Goal: Task Accomplishment & Management: Use online tool/utility

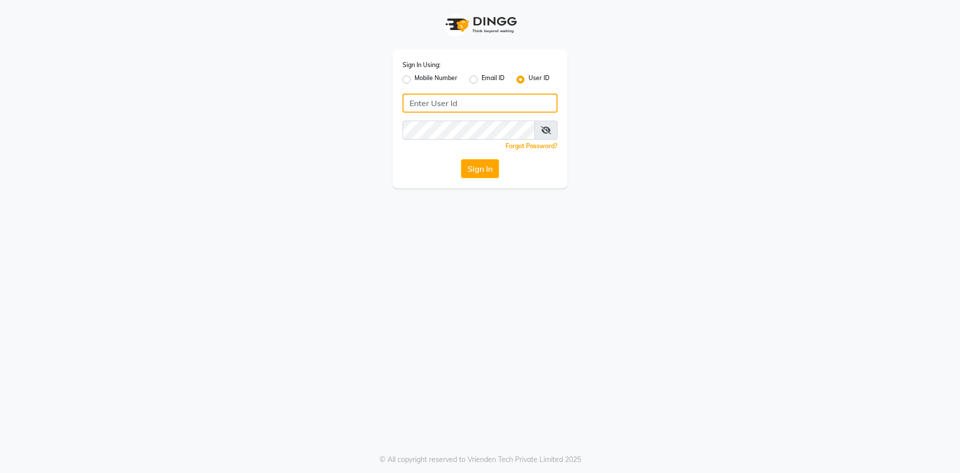
click at [485, 98] on input "Username" at bounding box center [480, 103] width 155 height 19
type input "onespa"
click at [483, 170] on button "Sign In" at bounding box center [480, 168] width 38 height 19
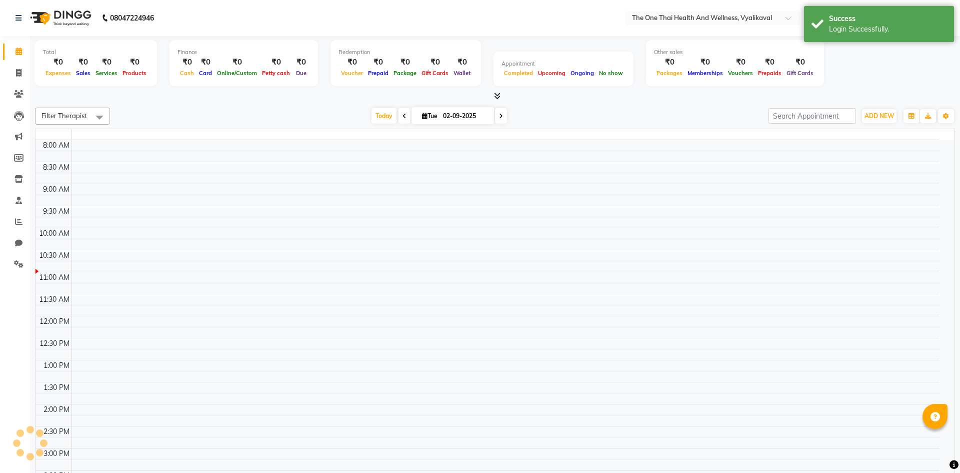
select select "en"
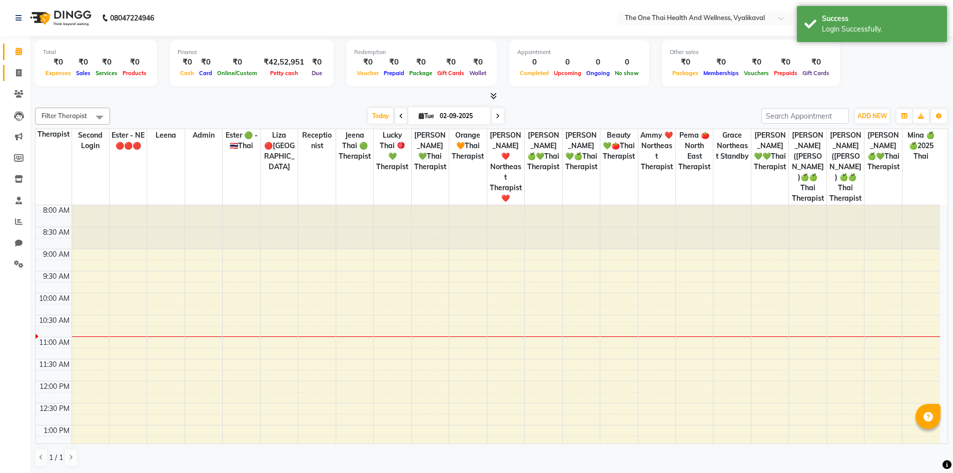
click at [18, 72] on icon at bounding box center [19, 73] width 6 height 8
select select "service"
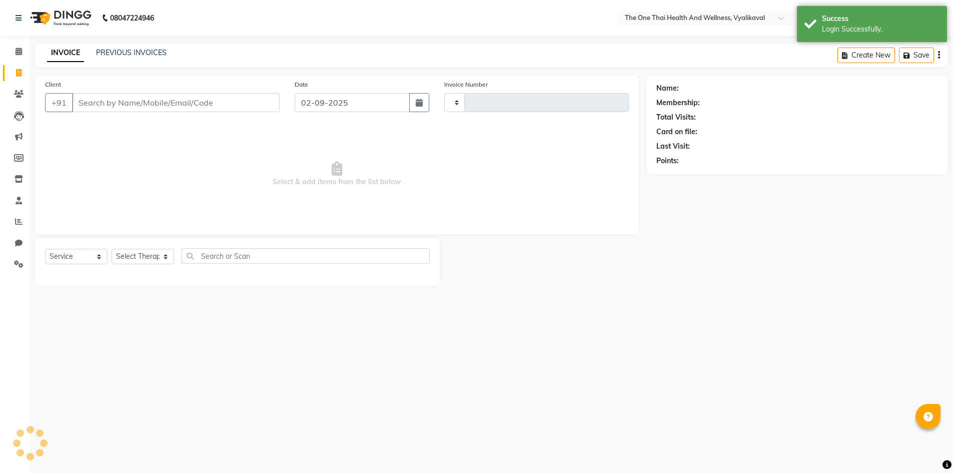
type input "2202"
select select "5972"
